Goal: Task Accomplishment & Management: Manage account settings

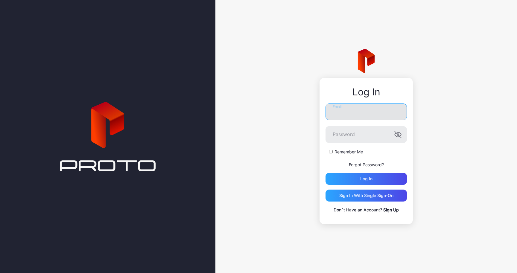
click at [375, 113] on input "Email" at bounding box center [365, 111] width 81 height 17
paste input "**********"
type input "**********"
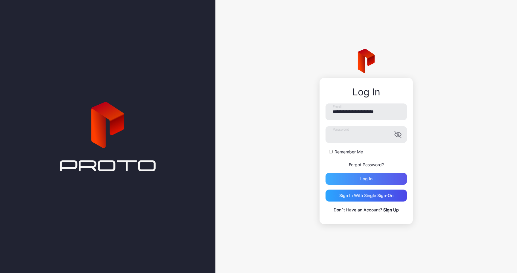
click at [382, 179] on div "Log in" at bounding box center [365, 179] width 81 height 12
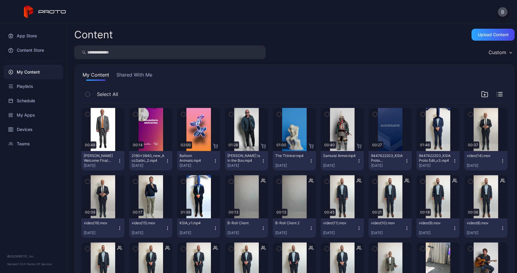
click at [134, 77] on button "Shared With Me" at bounding box center [134, 76] width 38 height 10
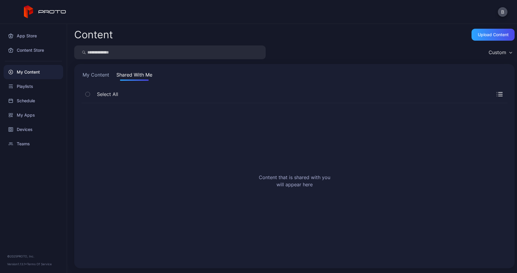
click at [91, 74] on button "My Content" at bounding box center [95, 76] width 29 height 10
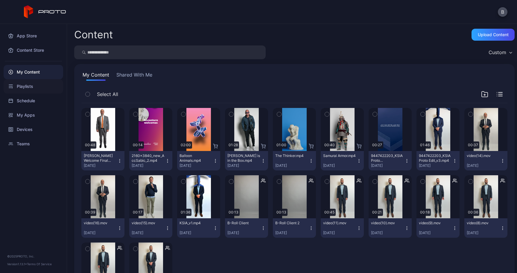
click at [41, 83] on div "Playlists" at bounding box center [33, 86] width 59 height 14
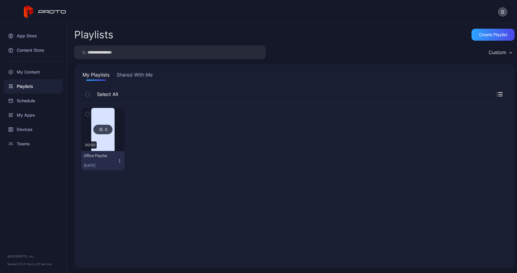
click at [111, 158] on div "Office Playlist Apr 23, 2025" at bounding box center [100, 160] width 33 height 15
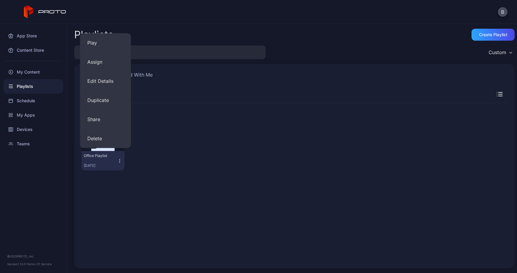
click at [161, 146] on div at bounding box center [150, 139] width 43 height 62
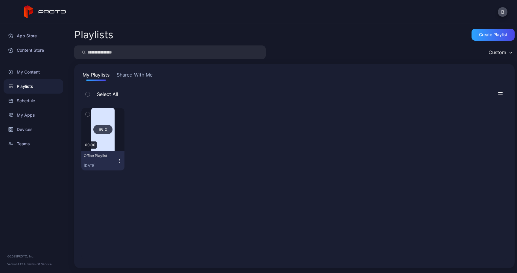
click at [124, 137] on div "0 00:00" at bounding box center [102, 129] width 43 height 43
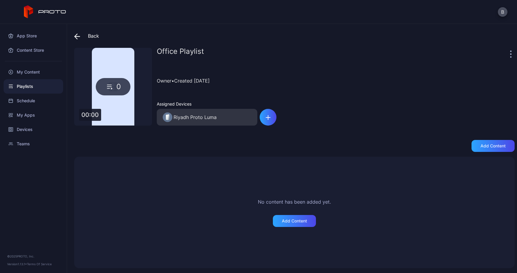
click at [116, 113] on div "0" at bounding box center [113, 87] width 78 height 78
click at [28, 70] on div "My Content" at bounding box center [33, 72] width 59 height 14
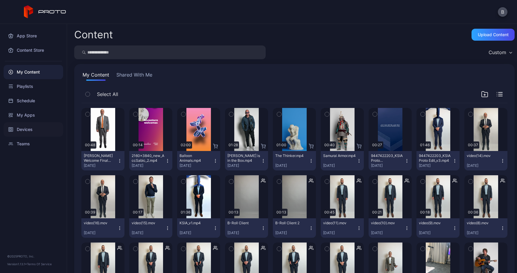
click at [41, 132] on div "Devices" at bounding box center [33, 129] width 59 height 14
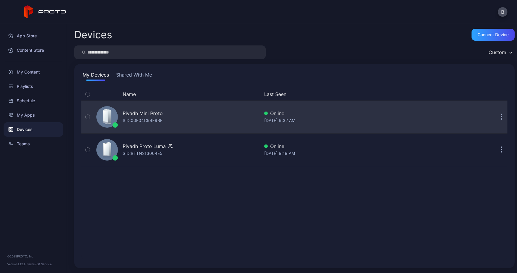
click at [174, 126] on div "Riyadh Mini Proto SID: 00E04C94E9BF" at bounding box center [176, 117] width 165 height 30
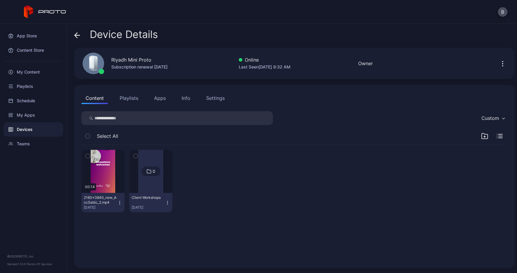
click at [77, 37] on icon at bounding box center [77, 35] width 6 height 6
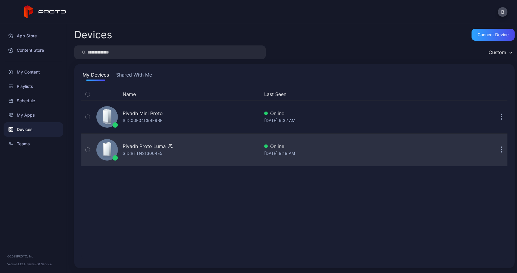
click at [163, 148] on div "Riyadh Proto Luma" at bounding box center [144, 146] width 43 height 7
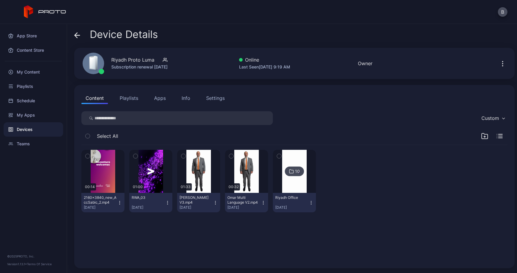
click at [138, 156] on icon "button" at bounding box center [135, 156] width 4 height 7
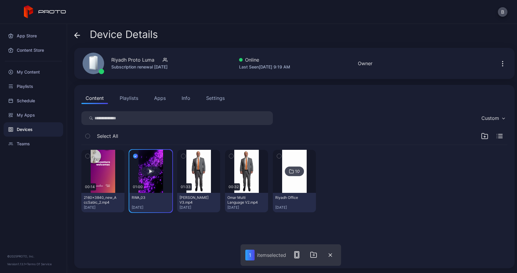
click at [160, 185] on button "button" at bounding box center [150, 171] width 43 height 43
click at [159, 173] on div "button" at bounding box center [150, 171] width 19 height 10
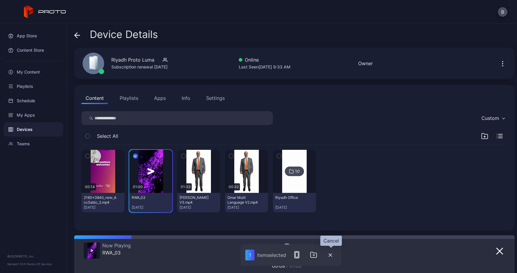
click at [331, 256] on icon "button" at bounding box center [330, 255] width 4 height 4
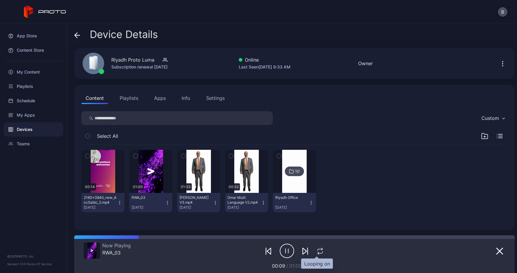
click at [317, 250] on icon "button" at bounding box center [320, 251] width 8 height 7
click at [496, 252] on icon "button" at bounding box center [499, 251] width 7 height 7
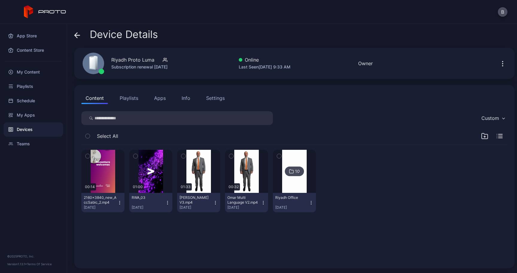
click at [170, 202] on icon "button" at bounding box center [167, 202] width 5 height 5
drag, startPoint x: 170, startPoint y: 247, endPoint x: 90, endPoint y: 250, distance: 79.9
click at [90, 250] on div "Device Details Riyadh Proto Luma Subscription renewal Dec 23, 2025 Online Last …" at bounding box center [292, 148] width 450 height 249
click at [109, 245] on div "00:14 2160×3840_new_AccSabic_2.mp4 Sep 28, 2025 01:00 RWA_03 Feb 13, 2025 01:33…" at bounding box center [294, 203] width 435 height 126
click at [138, 153] on icon "button" at bounding box center [135, 156] width 4 height 7
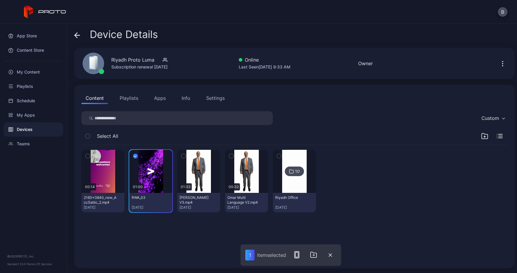
click at [128, 98] on button "Playlists" at bounding box center [128, 98] width 27 height 12
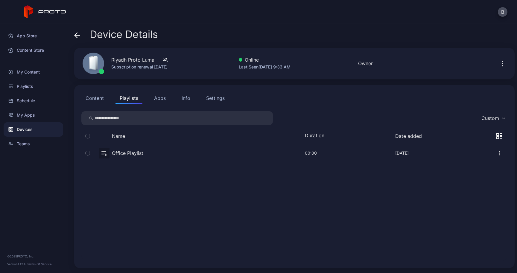
click at [99, 99] on button "Content" at bounding box center [94, 98] width 27 height 12
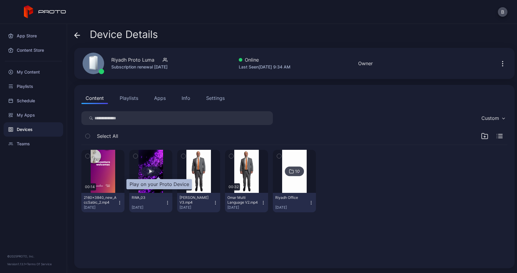
click at [160, 168] on div "button" at bounding box center [150, 171] width 19 height 10
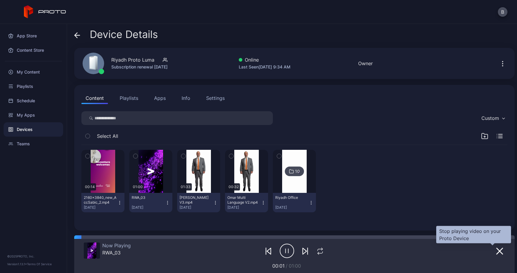
click at [496, 251] on icon "button" at bounding box center [499, 251] width 6 height 6
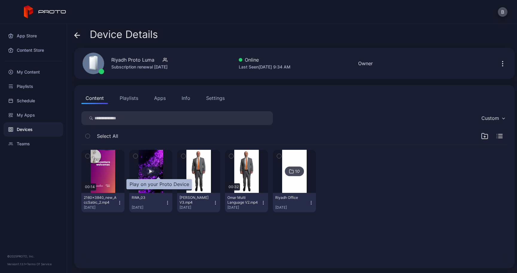
click at [156, 170] on div "button" at bounding box center [150, 171] width 19 height 10
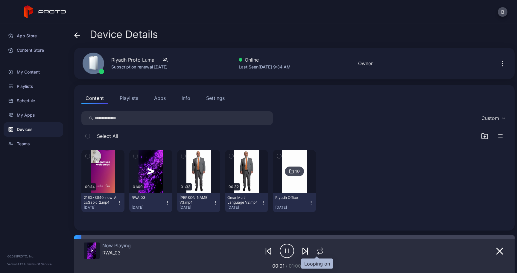
click at [317, 251] on icon "button" at bounding box center [320, 251] width 8 height 7
click at [170, 203] on icon "button" at bounding box center [167, 202] width 5 height 5
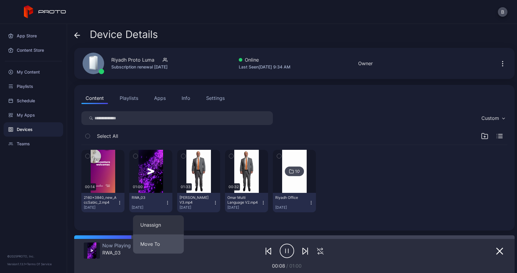
click at [175, 241] on button "Move To" at bounding box center [158, 243] width 51 height 19
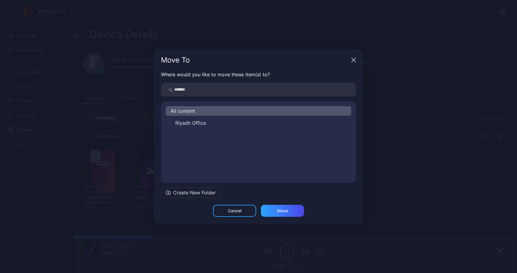
click at [184, 196] on button "Create New Folder" at bounding box center [191, 192] width 60 height 10
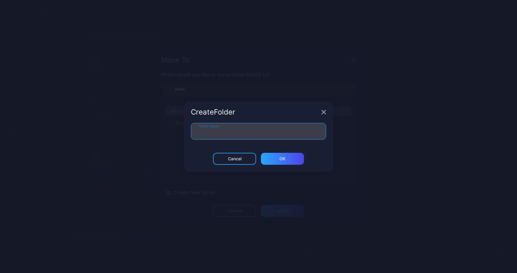
click at [254, 129] on input "Folder Name" at bounding box center [258, 131] width 135 height 17
type input "**********"
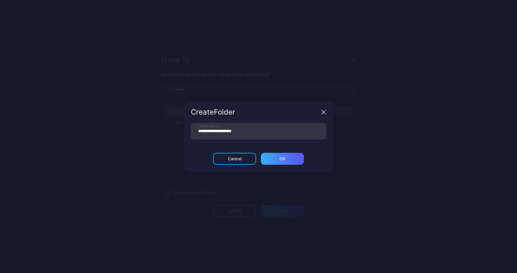
click at [286, 161] on div "ОК" at bounding box center [282, 159] width 43 height 12
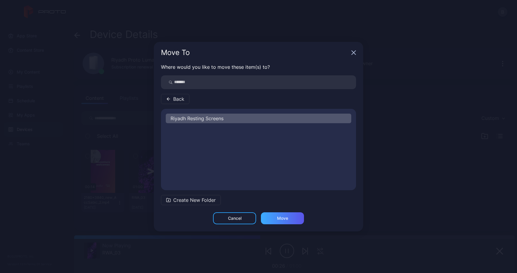
click at [295, 218] on div "Move" at bounding box center [282, 218] width 43 height 12
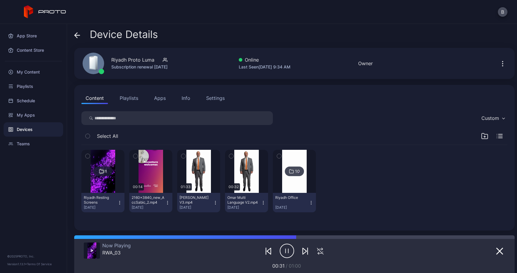
click at [122, 203] on icon "button" at bounding box center [119, 202] width 5 height 5
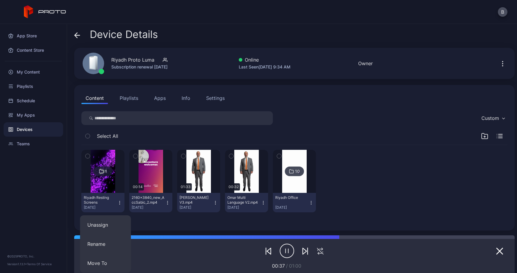
click at [122, 204] on icon "button" at bounding box center [119, 202] width 5 height 5
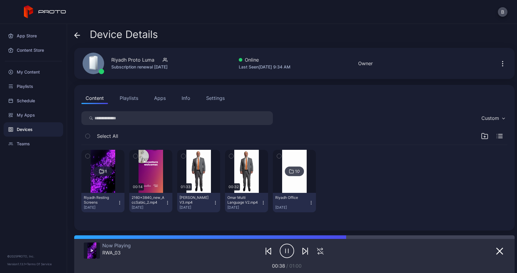
click at [122, 201] on icon "button" at bounding box center [119, 202] width 5 height 5
click at [132, 99] on button "Playlists" at bounding box center [128, 98] width 27 height 12
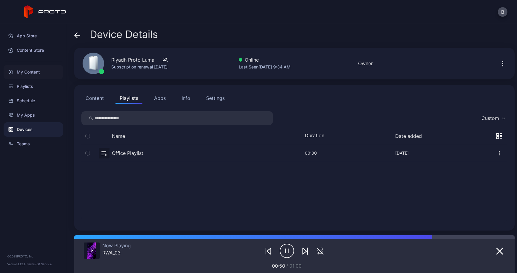
click at [34, 71] on div "My Content" at bounding box center [33, 72] width 59 height 14
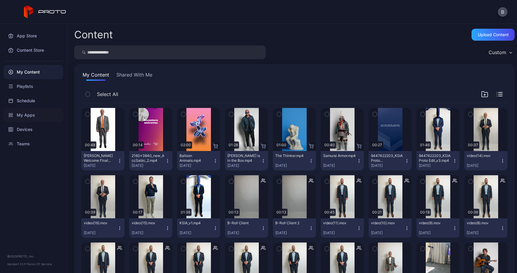
click at [47, 118] on div "My Apps" at bounding box center [33, 115] width 59 height 14
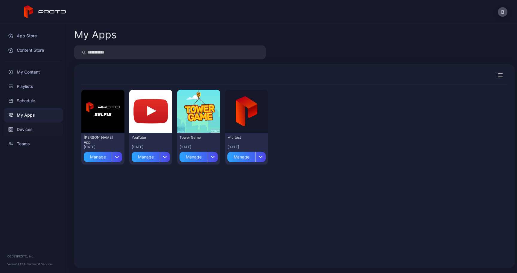
click at [46, 130] on div "Devices" at bounding box center [33, 129] width 59 height 14
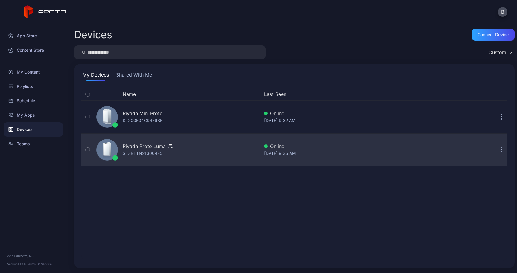
click at [218, 149] on div "Riyadh Proto Luma SID: BTTN213004E5" at bounding box center [176, 150] width 165 height 30
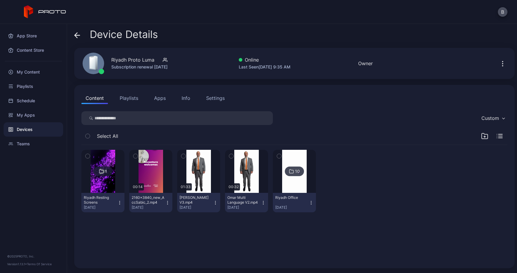
click at [89, 156] on icon "button" at bounding box center [87, 156] width 4 height 7
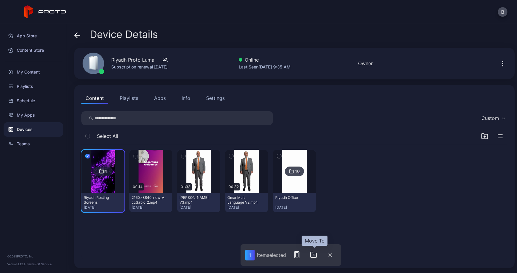
click at [317, 256] on icon "button" at bounding box center [313, 254] width 7 height 7
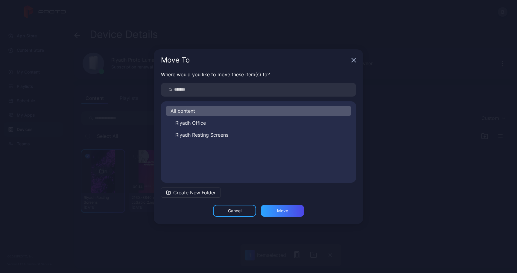
click at [205, 94] on input "search" at bounding box center [258, 90] width 195 height 14
click at [242, 212] on div "Cancel" at bounding box center [234, 211] width 43 height 12
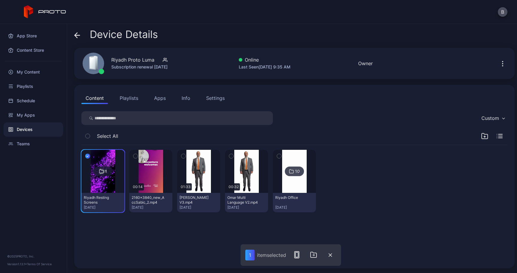
click at [495, 137] on div "Select All" at bounding box center [294, 137] width 426 height 15
click at [496, 135] on icon "button" at bounding box center [499, 136] width 6 height 4
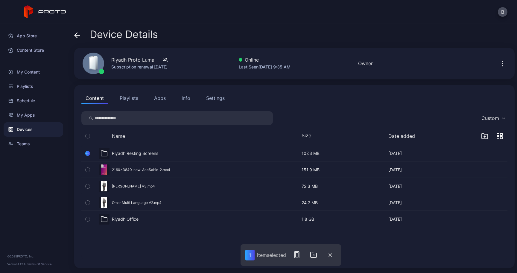
click at [370, 155] on div "Riyadh Resting Screens Oct 1, 2025 107.3 MB Oct 1, 2025" at bounding box center [300, 153] width 413 height 16
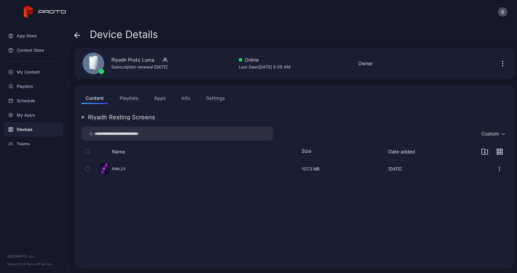
click at [496, 167] on icon "button" at bounding box center [499, 169] width 6 height 6
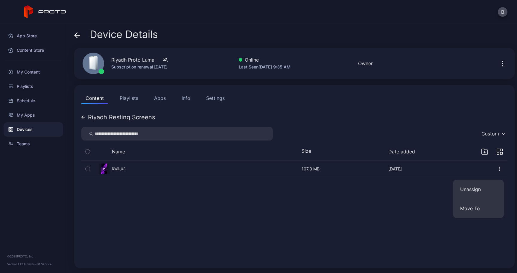
click at [283, 184] on div "RWA_03 Feb 13, 2025 107.3 MB Feb 13, 2025" at bounding box center [294, 211] width 435 height 110
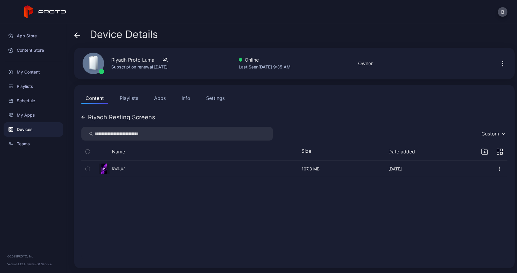
click at [106, 168] on button "button" at bounding box center [294, 169] width 426 height 16
click at [103, 167] on button "button" at bounding box center [294, 169] width 426 height 16
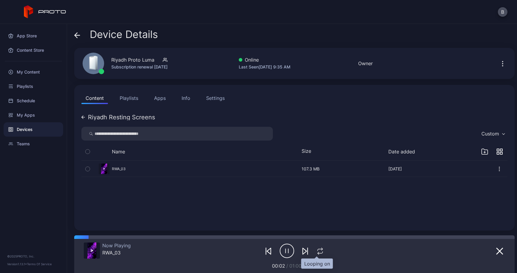
click at [319, 250] on icon "button" at bounding box center [320, 251] width 8 height 7
click at [47, 51] on div "Content Store" at bounding box center [33, 50] width 59 height 14
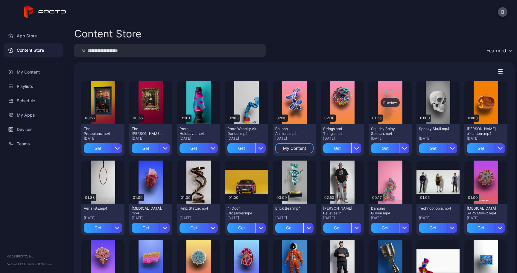
click at [399, 101] on div "Preview" at bounding box center [389, 103] width 19 height 10
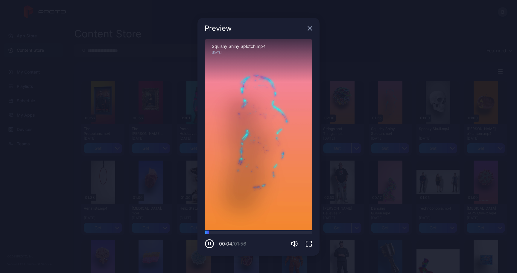
click at [309, 28] on icon "button" at bounding box center [310, 28] width 4 height 4
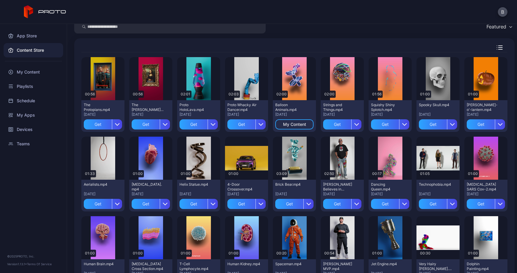
scroll to position [30, 0]
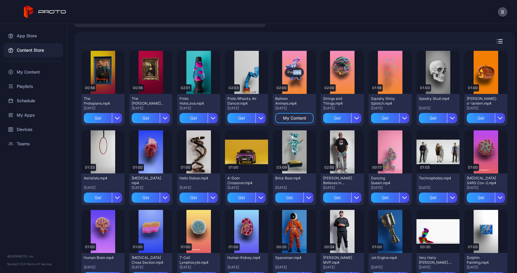
click at [304, 74] on div "Preview" at bounding box center [294, 73] width 19 height 10
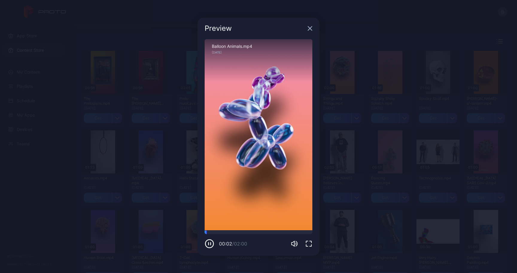
click at [310, 26] on icon "button" at bounding box center [309, 28] width 5 height 5
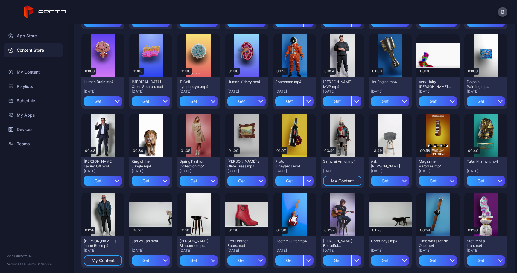
scroll to position [209, 0]
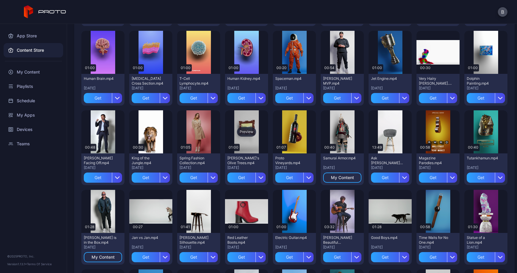
click at [256, 131] on div "Preview" at bounding box center [246, 132] width 19 height 10
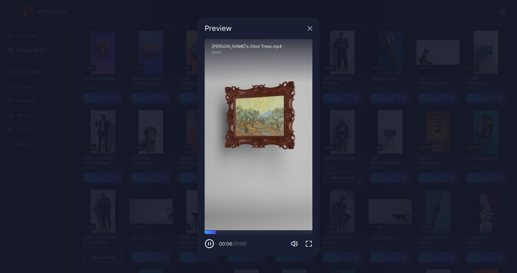
click at [311, 28] on icon "button" at bounding box center [309, 28] width 5 height 5
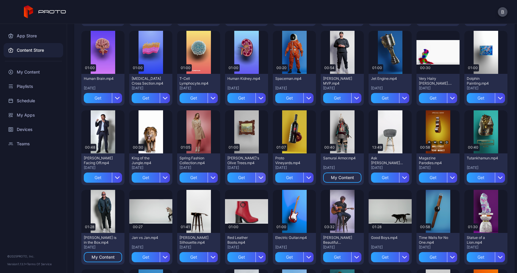
click at [263, 180] on icon "button" at bounding box center [260, 177] width 5 height 5
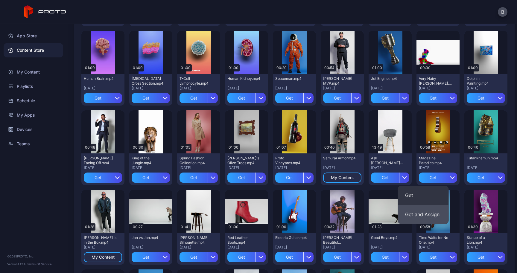
click at [421, 217] on button "Get and Assign" at bounding box center [423, 214] width 51 height 19
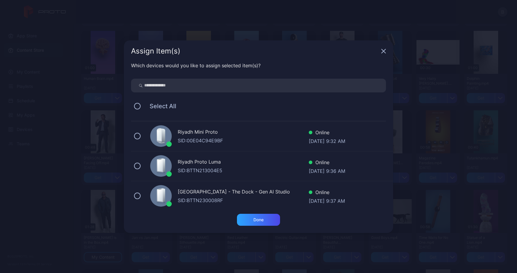
click at [203, 135] on div "Riyadh Mini Proto" at bounding box center [243, 132] width 131 height 9
click at [261, 221] on div "Done" at bounding box center [258, 219] width 10 height 5
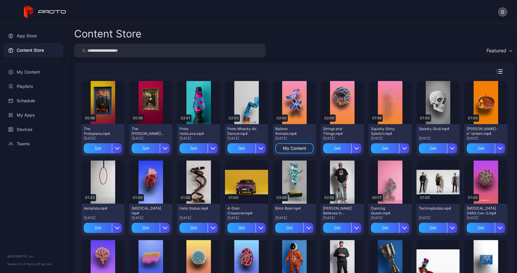
scroll to position [0, 0]
click at [23, 71] on div "My Content" at bounding box center [33, 72] width 59 height 14
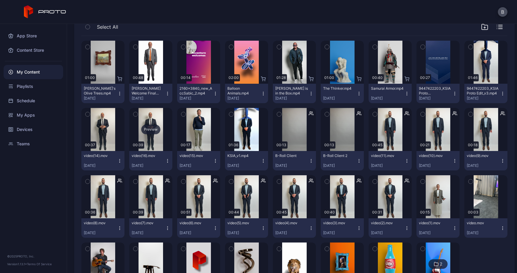
scroll to position [73, 0]
